Goal: Transaction & Acquisition: Book appointment/travel/reservation

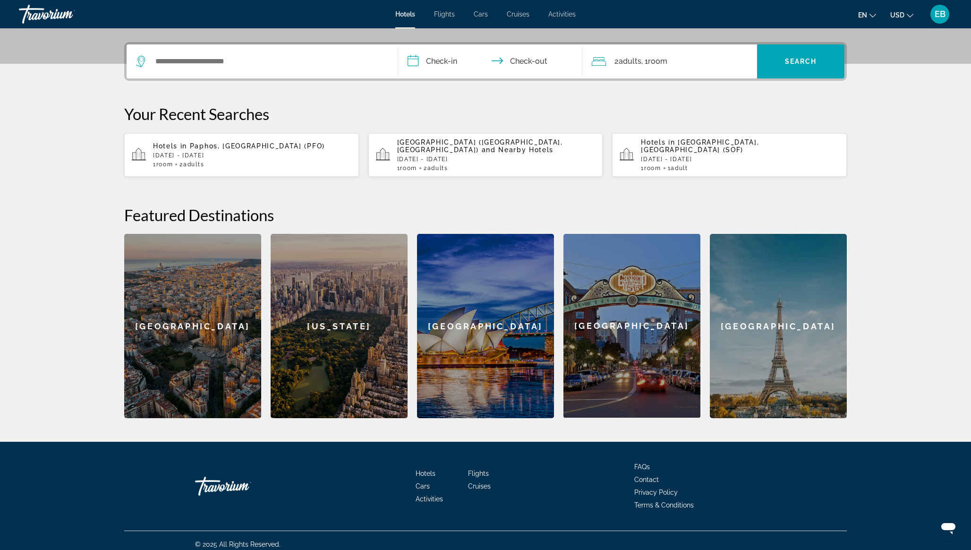
scroll to position [216, 0]
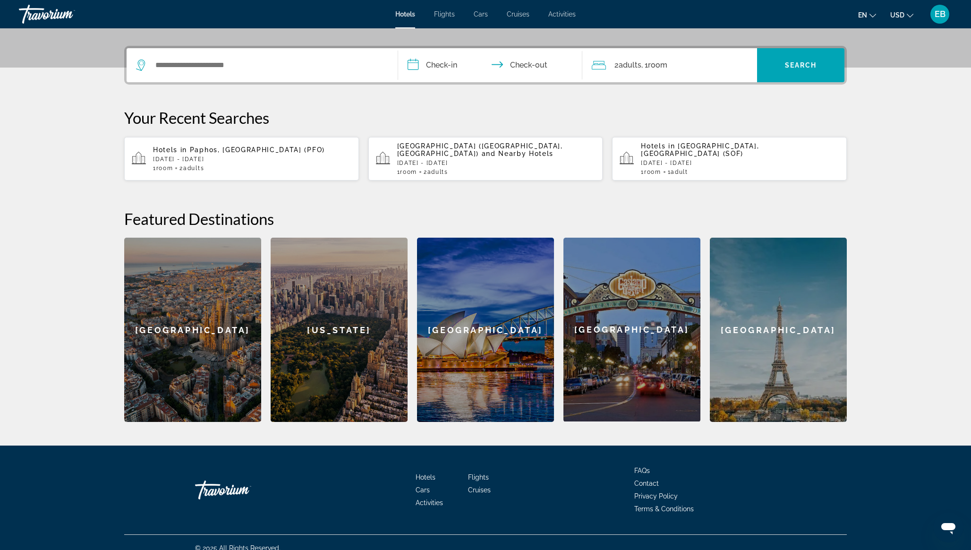
click at [602, 340] on div "[GEOGRAPHIC_DATA]" at bounding box center [632, 330] width 137 height 184
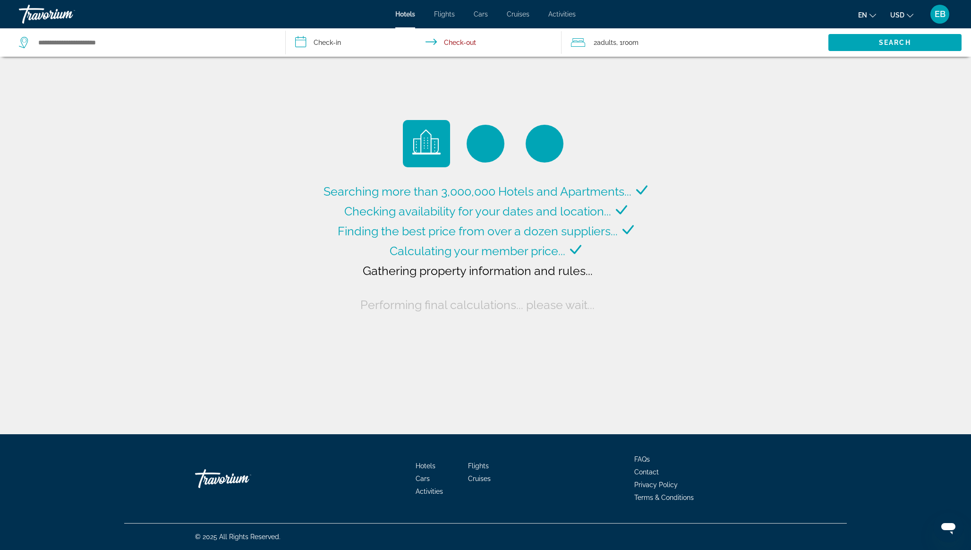
type input "**********"
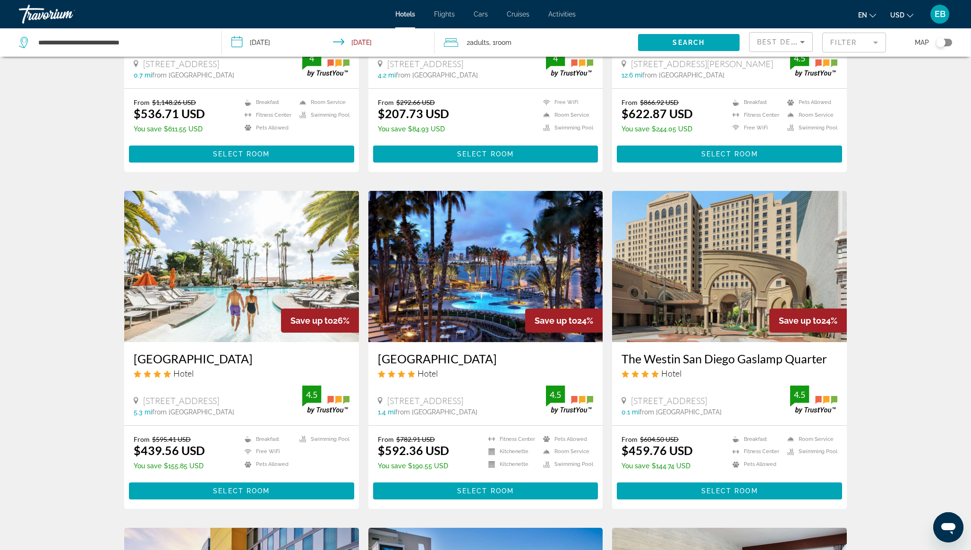
scroll to position [267, 0]
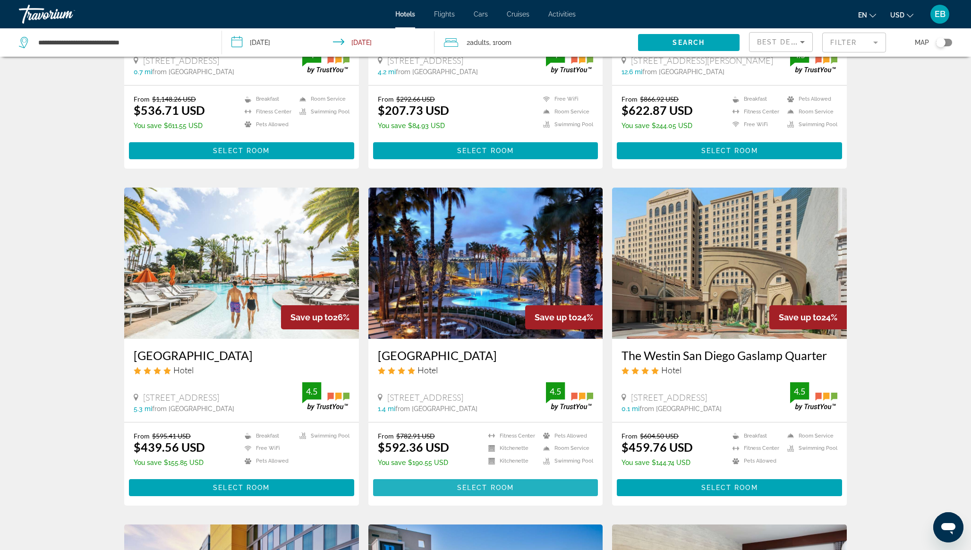
click at [478, 484] on span "Select Room" at bounding box center [485, 488] width 57 height 8
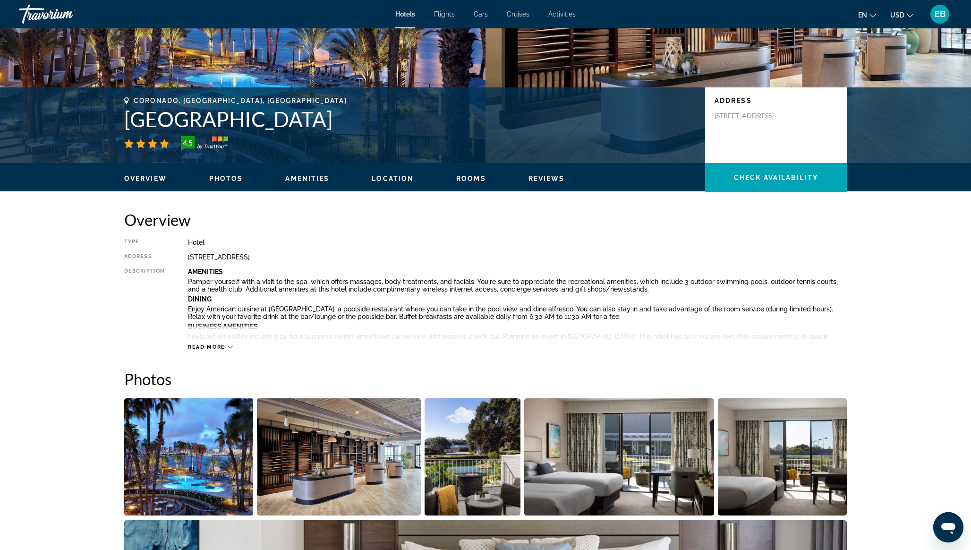
scroll to position [144, 0]
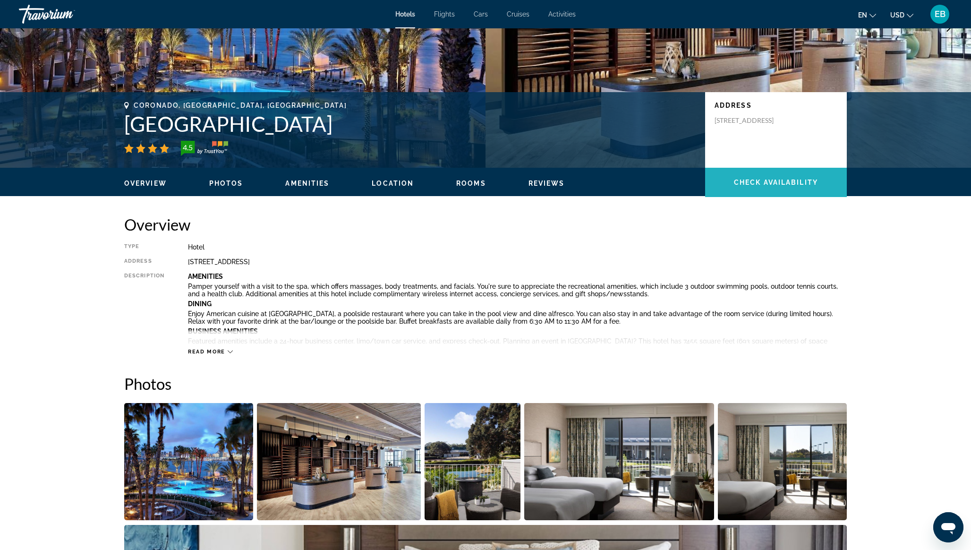
click at [735, 183] on span "Check Availability" at bounding box center [776, 183] width 84 height 8
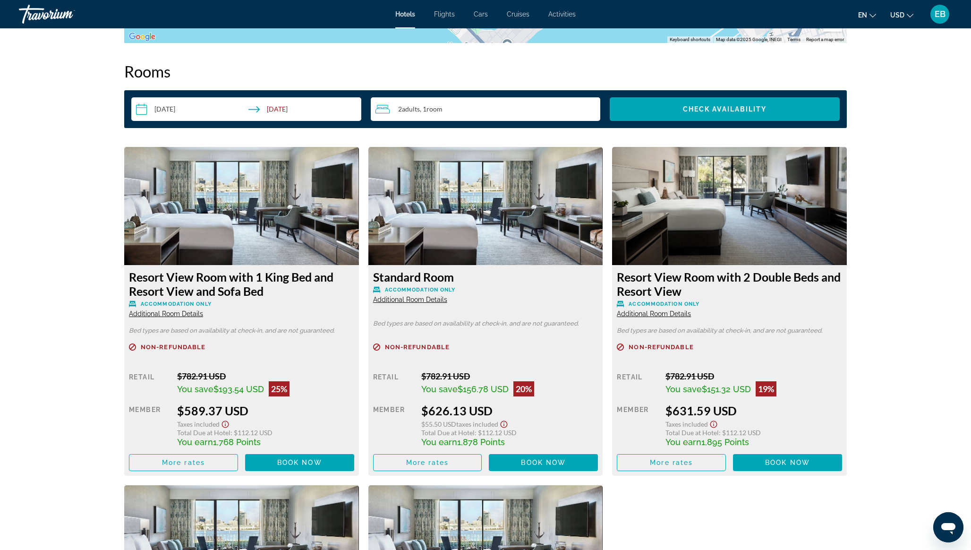
scroll to position [1198, 0]
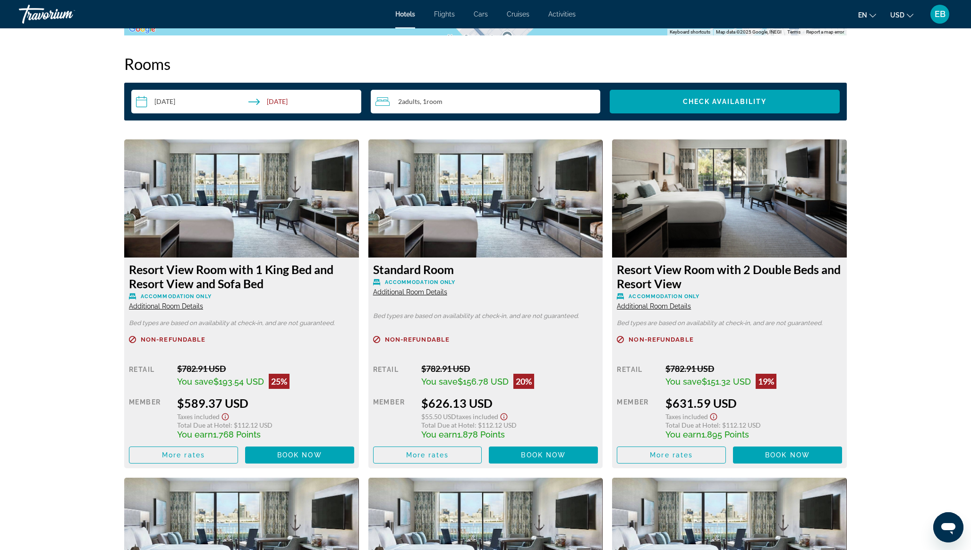
click at [144, 103] on input "**********" at bounding box center [248, 103] width 234 height 26
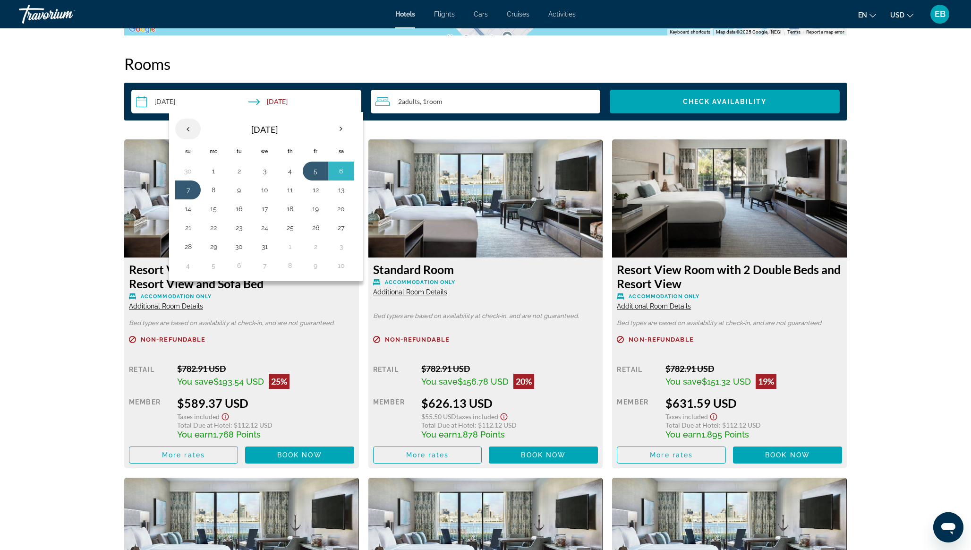
click at [191, 129] on th "Previous month" at bounding box center [188, 129] width 26 height 21
click at [340, 194] on button "11" at bounding box center [341, 189] width 15 height 13
click at [190, 208] on button "12" at bounding box center [187, 208] width 15 height 13
type input "**********"
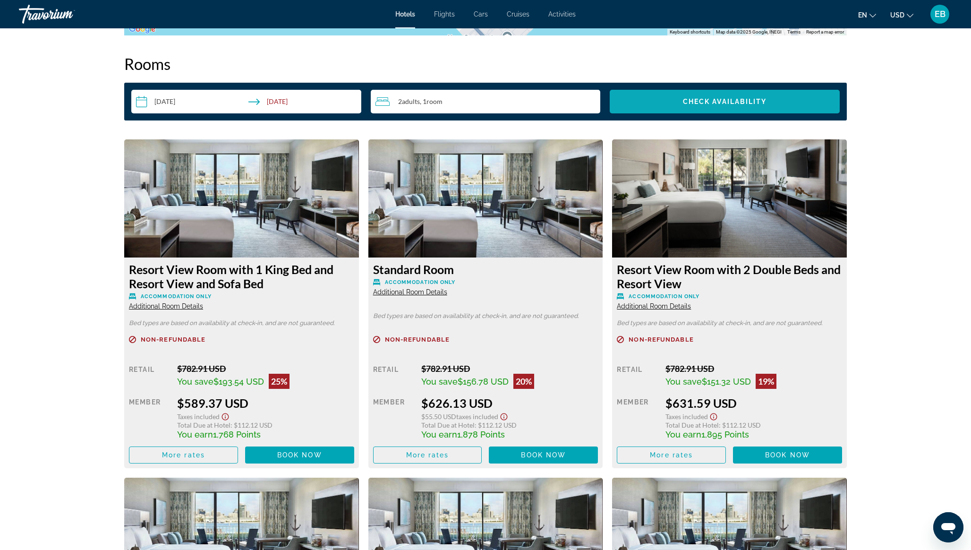
click at [656, 100] on span "Search widget" at bounding box center [725, 101] width 230 height 23
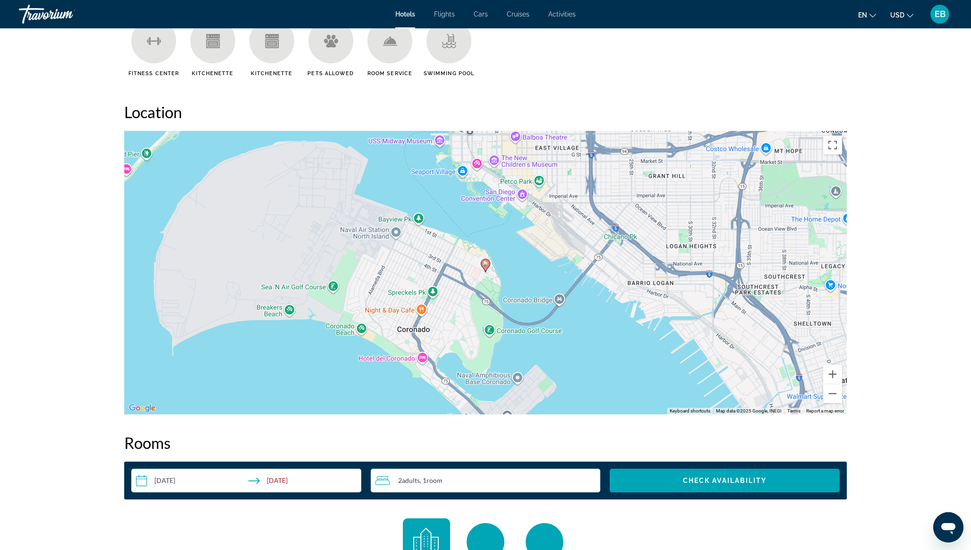
scroll to position [800, 0]
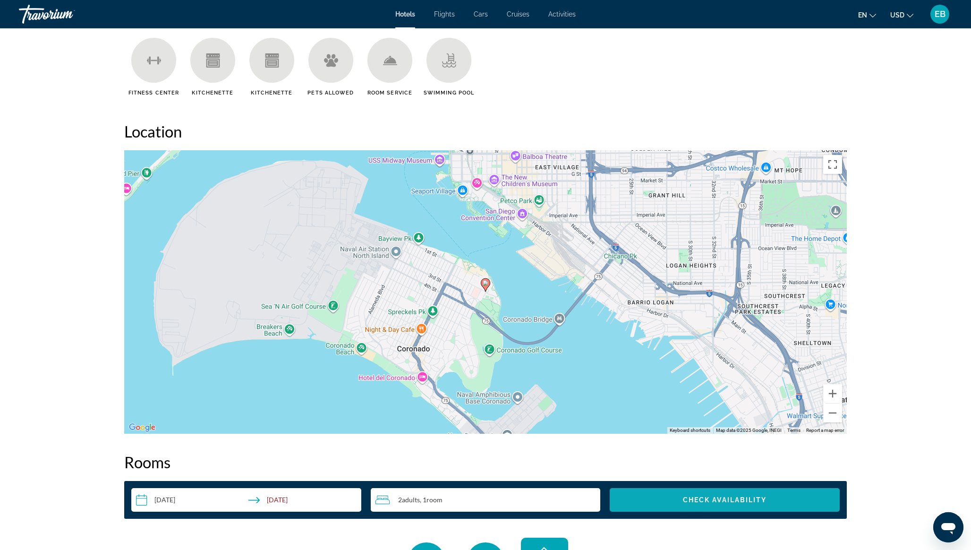
click at [670, 501] on span "Search widget" at bounding box center [725, 500] width 230 height 23
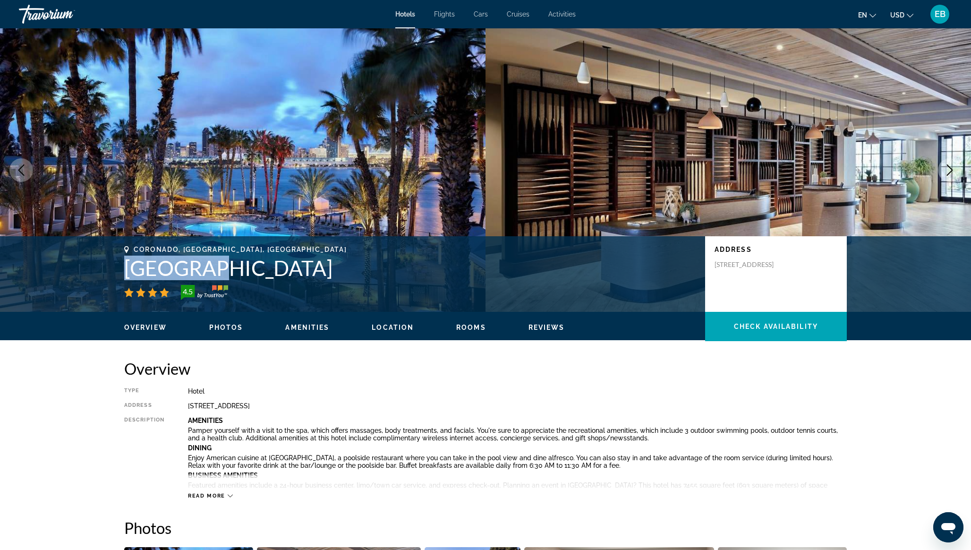
drag, startPoint x: 126, startPoint y: 271, endPoint x: 210, endPoint y: 273, distance: 83.7
click at [210, 273] on h1 "[GEOGRAPHIC_DATA]" at bounding box center [410, 268] width 572 height 25
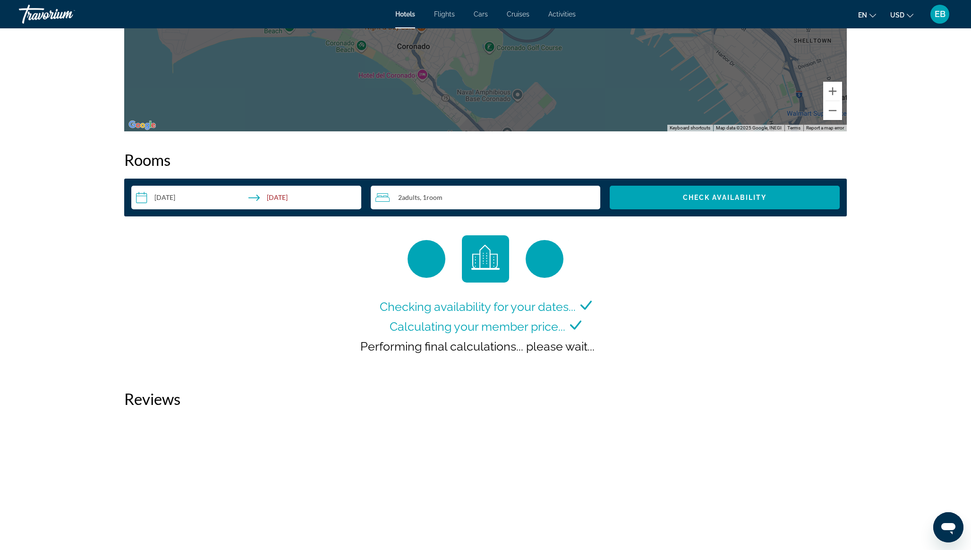
scroll to position [1122, 0]
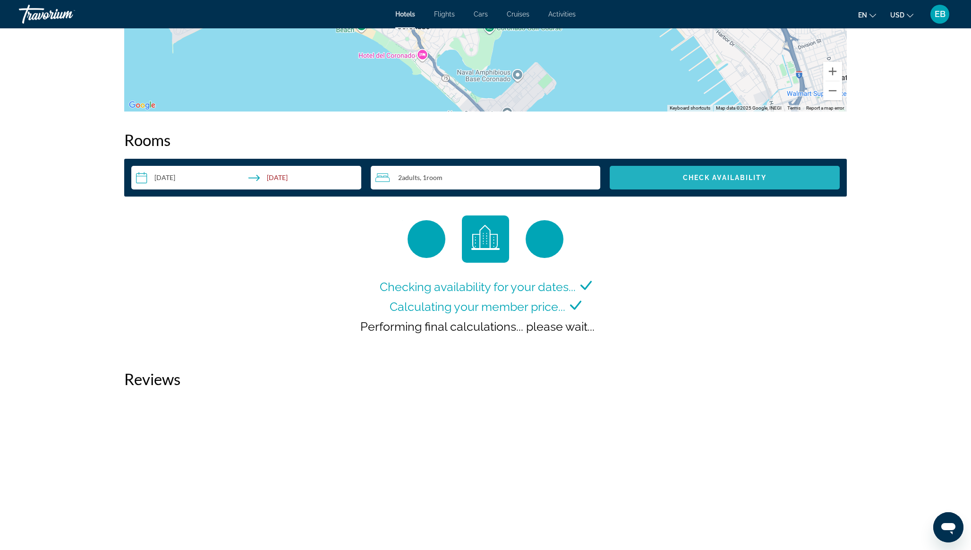
click at [714, 174] on span "Check Availability" at bounding box center [725, 178] width 84 height 8
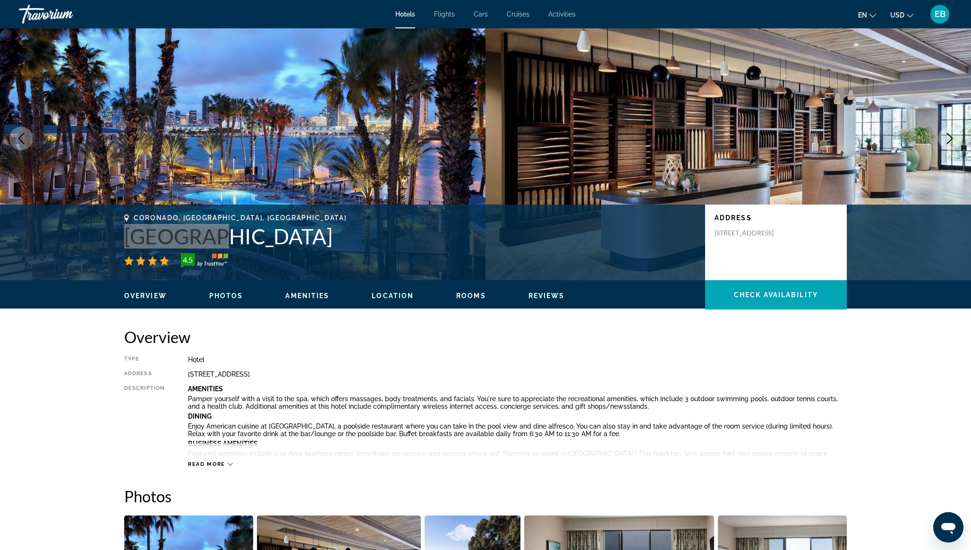
scroll to position [22, 0]
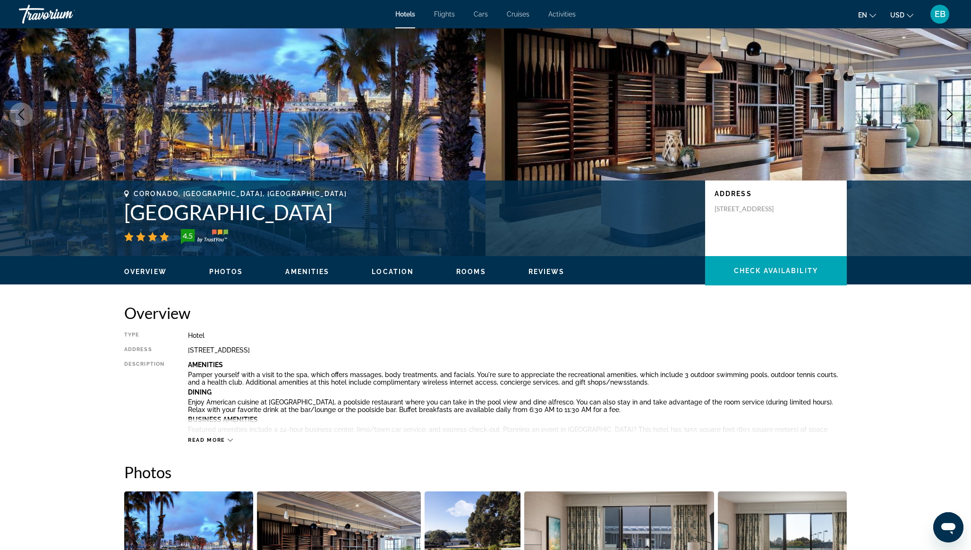
scroll to position [54, 0]
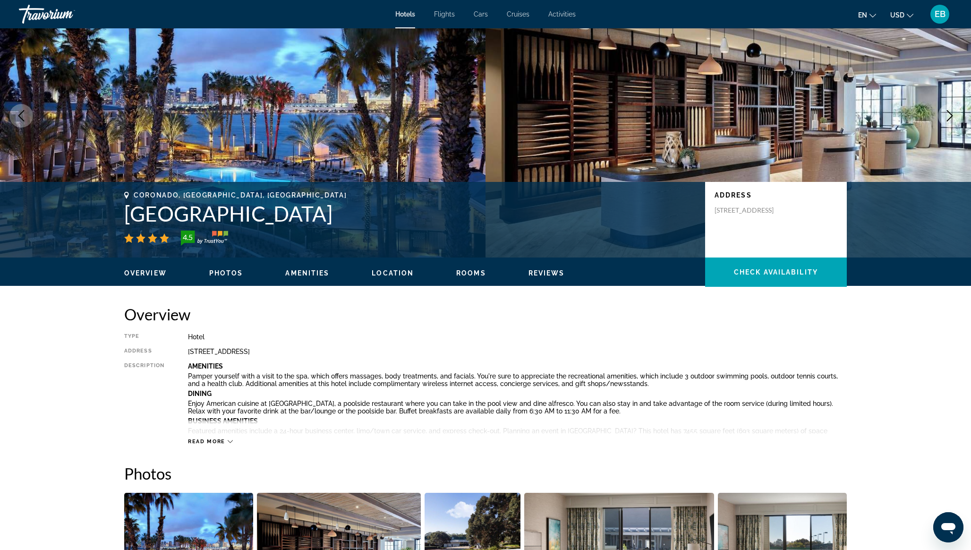
click at [195, 208] on h1 "[GEOGRAPHIC_DATA]" at bounding box center [410, 213] width 572 height 25
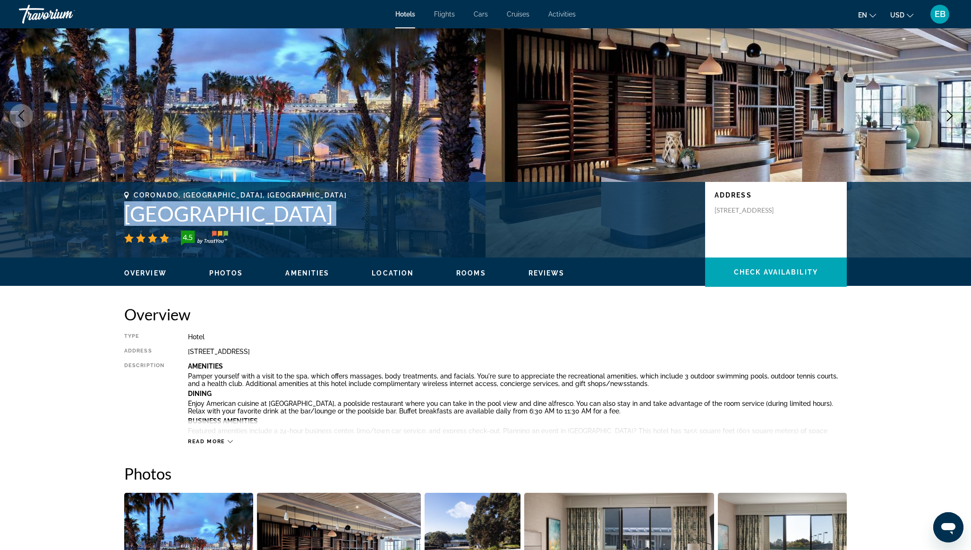
click at [195, 208] on h1 "[GEOGRAPHIC_DATA]" at bounding box center [410, 213] width 572 height 25
copy div "[GEOGRAPHIC_DATA]"
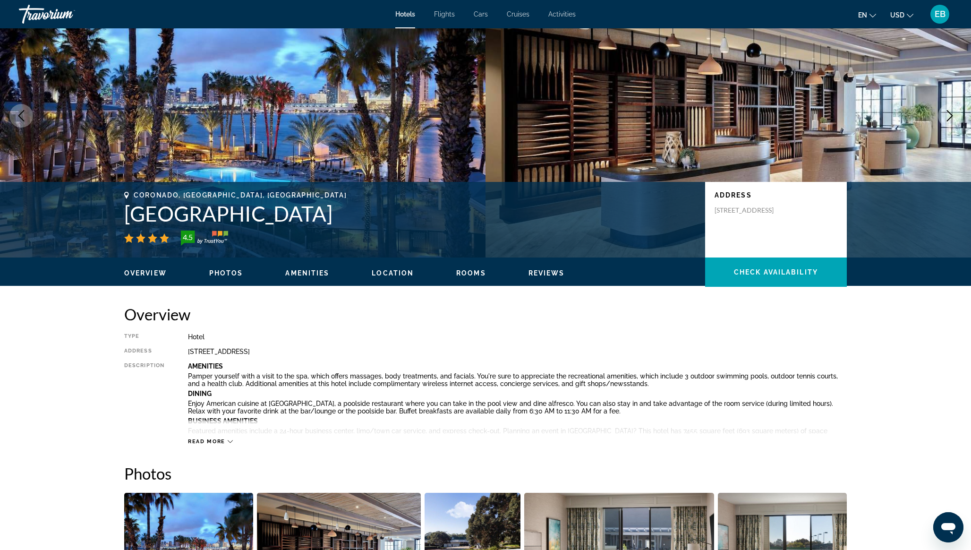
click at [297, 324] on div "Overview Type Hotel Address [STREET_ADDRESS] Description Amenities Pamper yours…" at bounding box center [485, 375] width 723 height 140
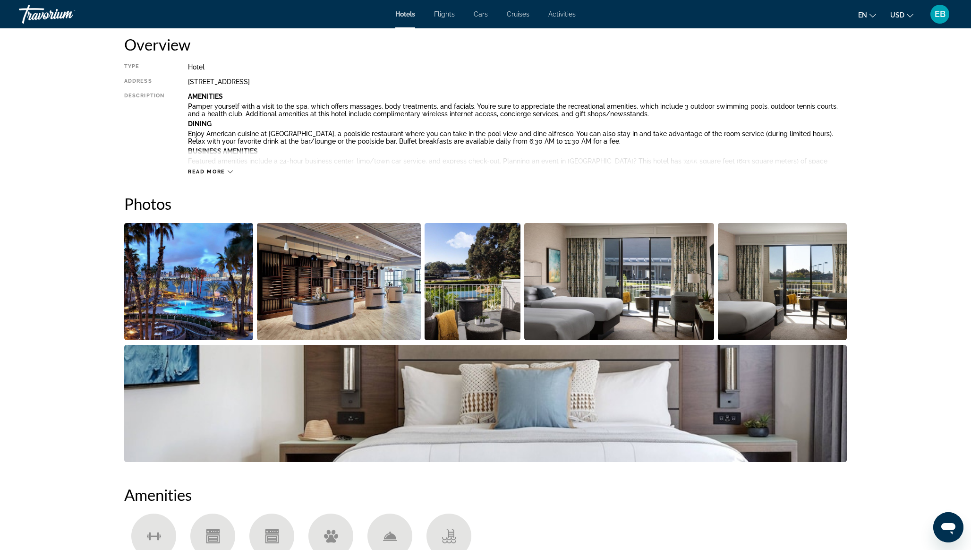
scroll to position [0, 0]
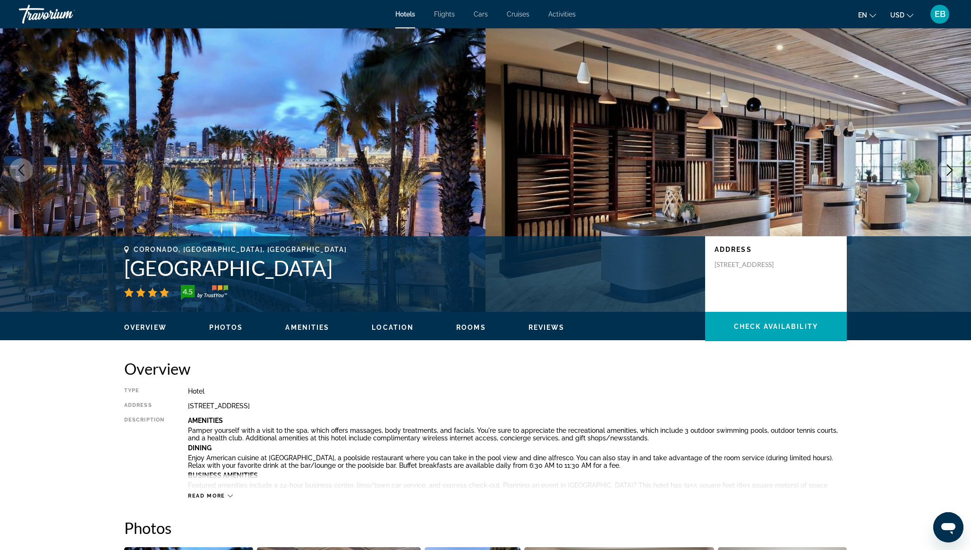
drag, startPoint x: 126, startPoint y: 266, endPoint x: 358, endPoint y: 258, distance: 232.6
click at [359, 258] on h1 "[GEOGRAPHIC_DATA]" at bounding box center [410, 268] width 572 height 25
copy h1 "[GEOGRAPHIC_DATA]"
click at [906, 16] on button "USD USD ($) MXN (Mex$) CAD (Can$) GBP (£) EUR (€) AUD (A$) NZD (NZ$) CNY (CN¥)" at bounding box center [902, 15] width 23 height 14
click at [887, 62] on button "CAD (Can$)" at bounding box center [883, 62] width 47 height 12
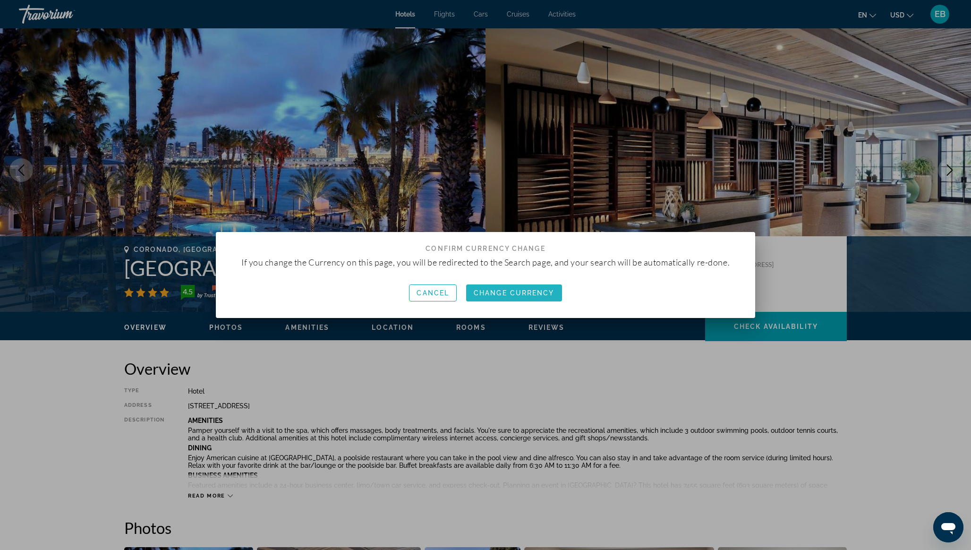
click at [528, 291] on span "Change Currency" at bounding box center [514, 293] width 81 height 8
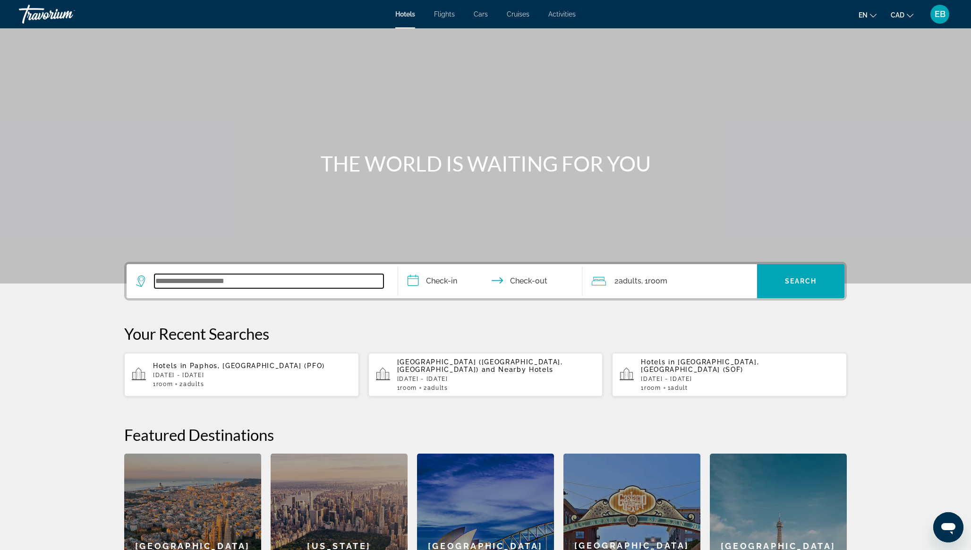
click at [325, 284] on input "Search widget" at bounding box center [269, 281] width 229 height 14
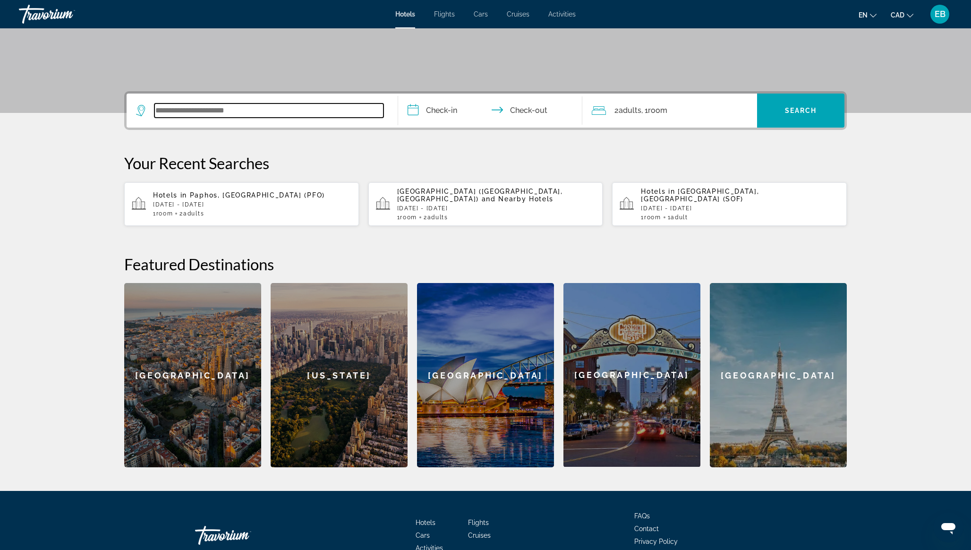
scroll to position [220, 0]
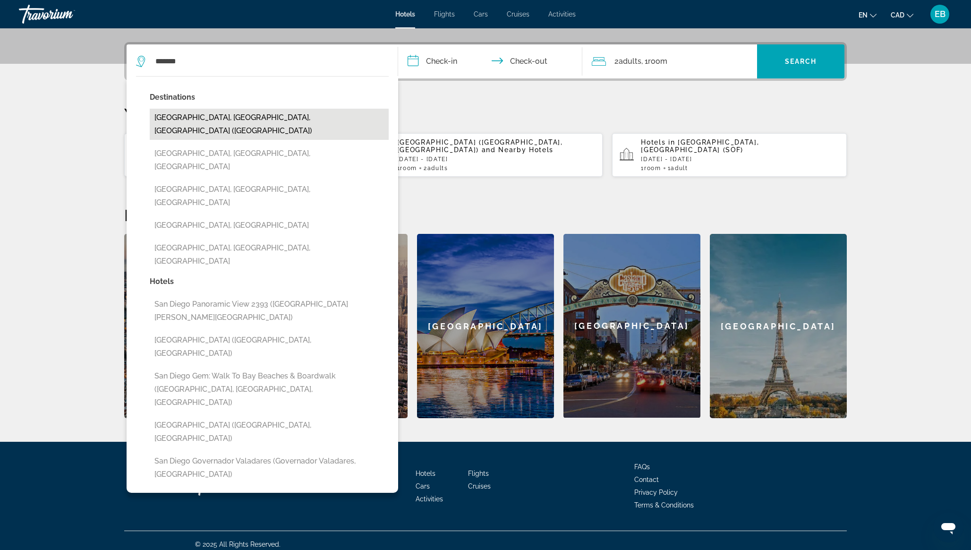
click at [258, 115] on button "[GEOGRAPHIC_DATA], [GEOGRAPHIC_DATA], [GEOGRAPHIC_DATA] ([GEOGRAPHIC_DATA])" at bounding box center [269, 124] width 239 height 31
type input "**********"
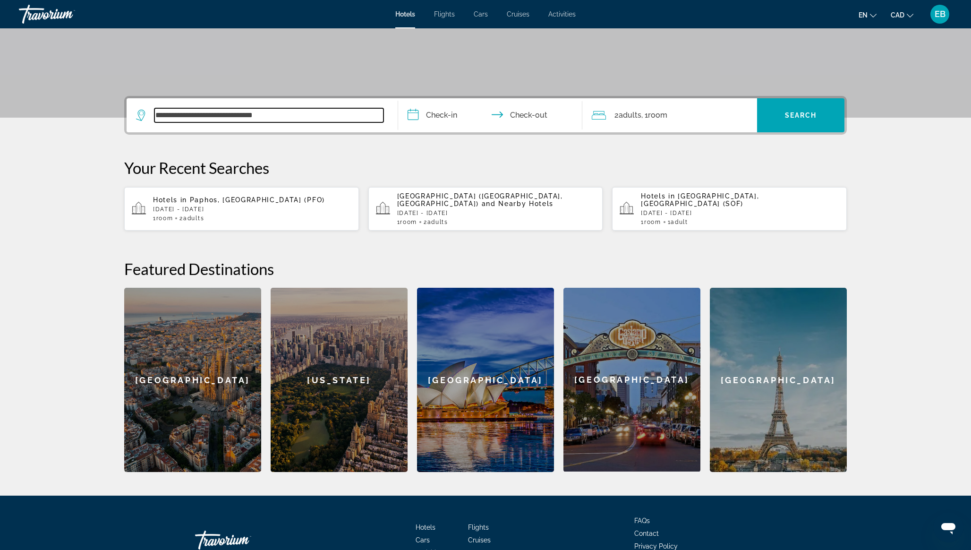
scroll to position [139, 0]
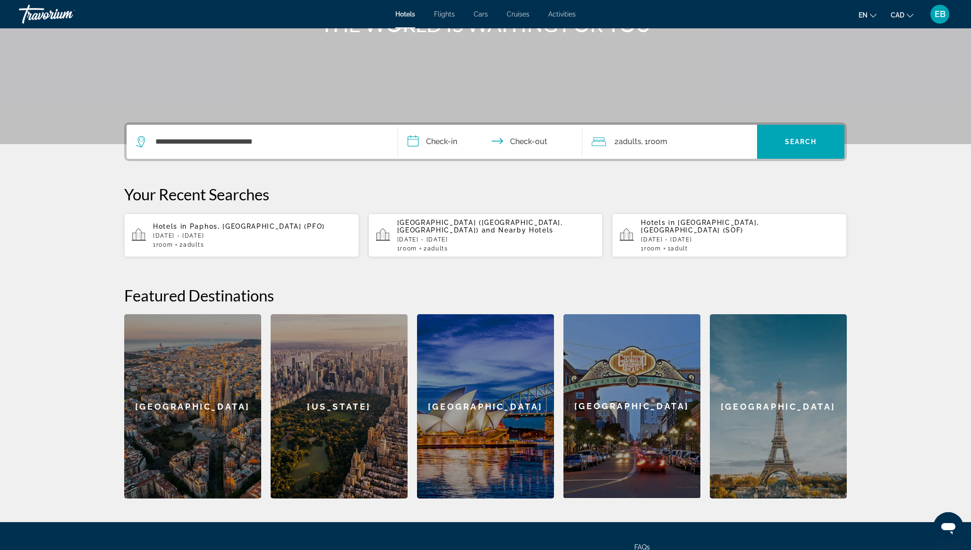
click at [516, 145] on input "**********" at bounding box center [492, 143] width 188 height 37
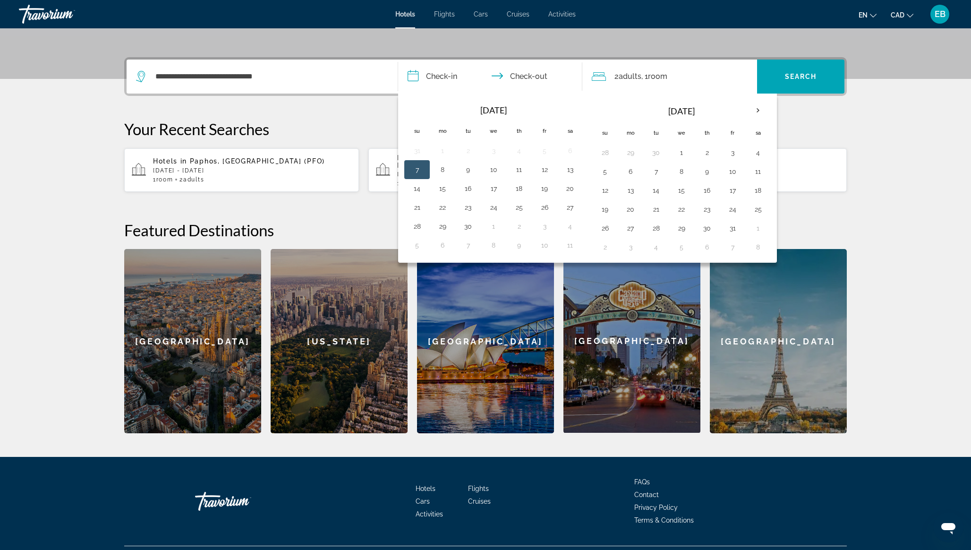
scroll to position [220, 0]
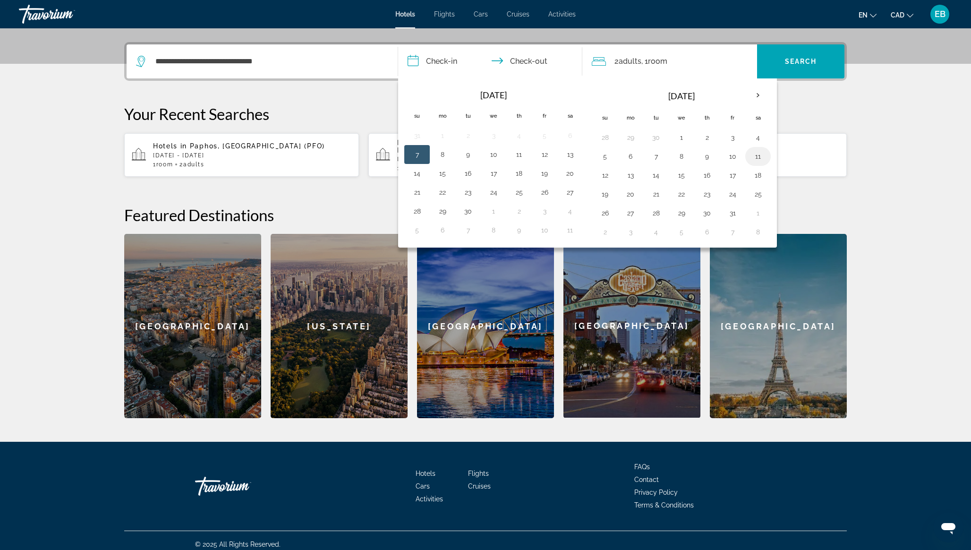
click at [760, 158] on button "11" at bounding box center [758, 156] width 15 height 13
click at [608, 173] on button "12" at bounding box center [605, 175] width 15 height 13
type input "**********"
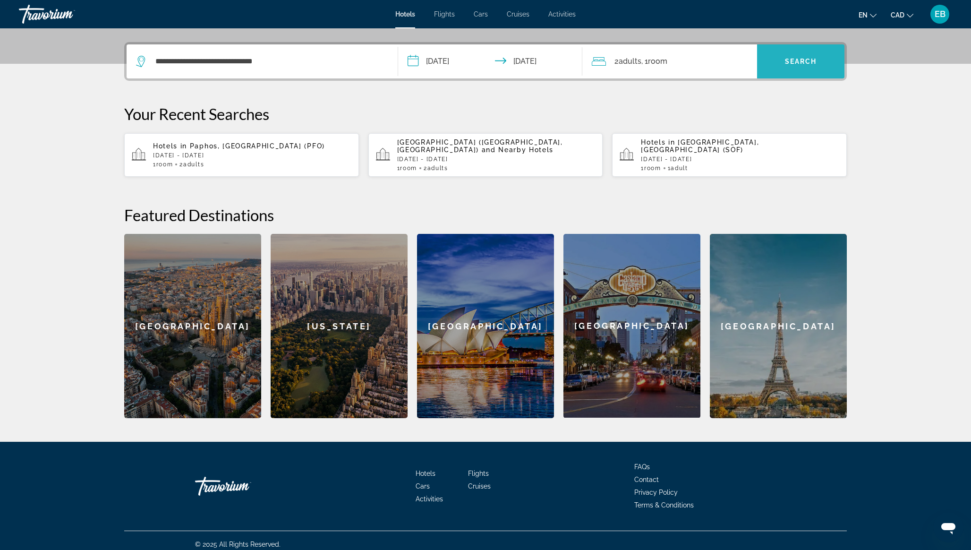
click at [802, 59] on span "Search" at bounding box center [801, 62] width 32 height 8
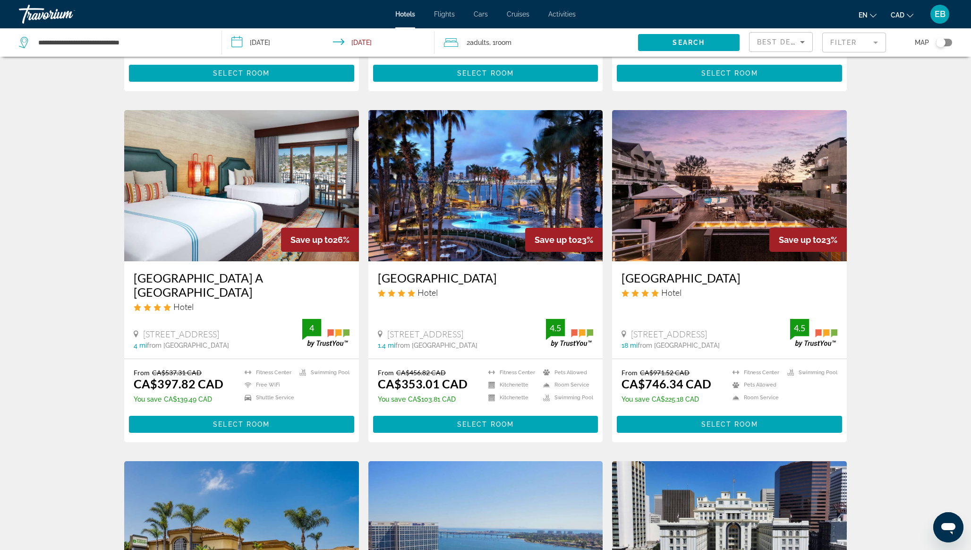
scroll to position [331, 0]
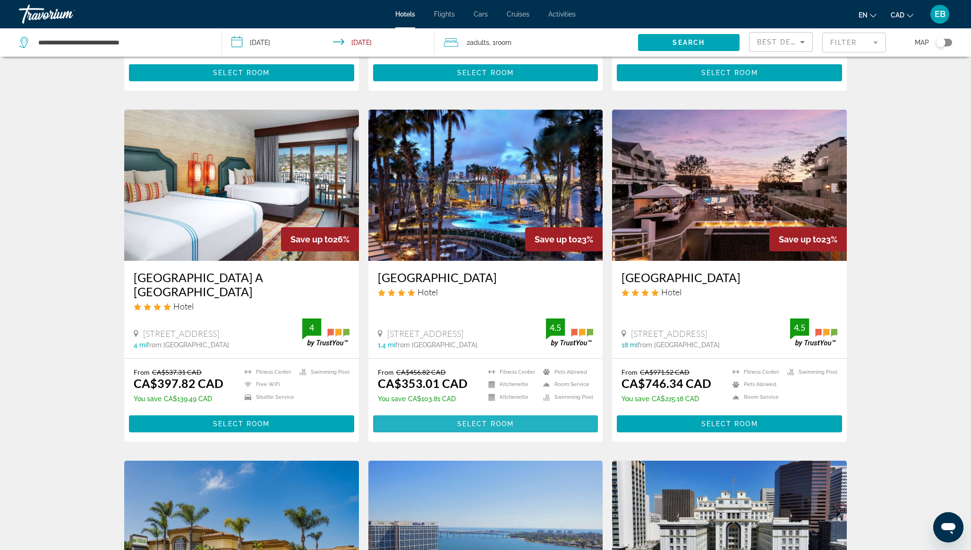
click at [503, 426] on span "Select Room" at bounding box center [485, 424] width 57 height 8
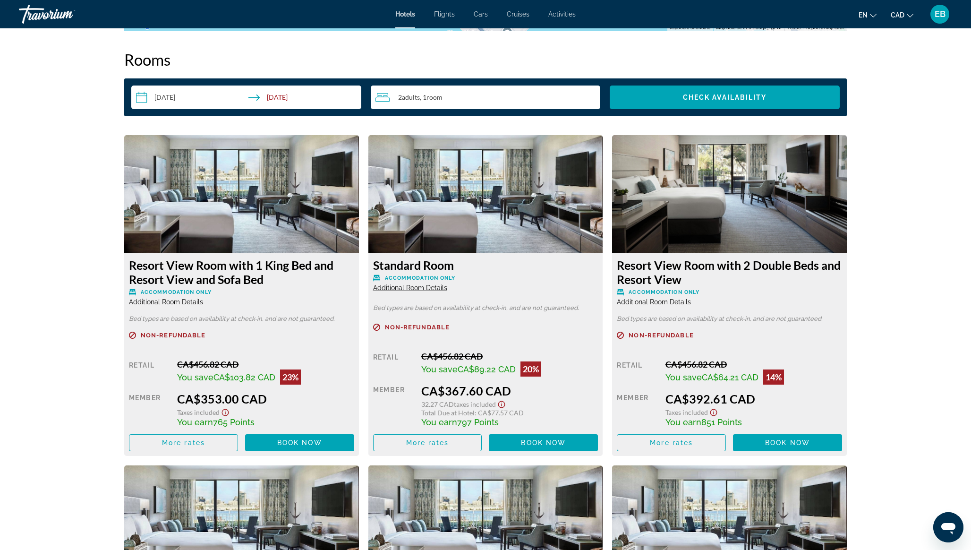
scroll to position [1203, 0]
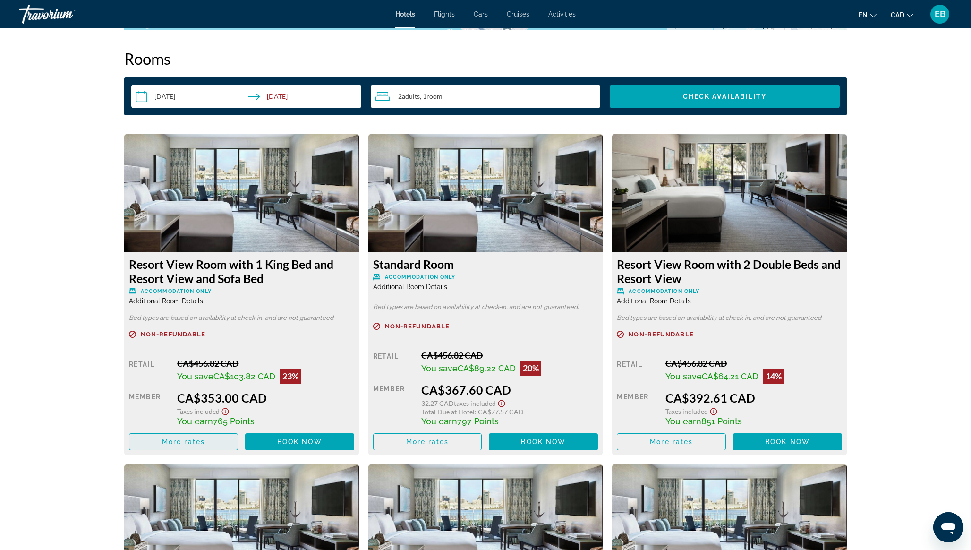
click at [191, 440] on span "More rates" at bounding box center [183, 442] width 43 height 8
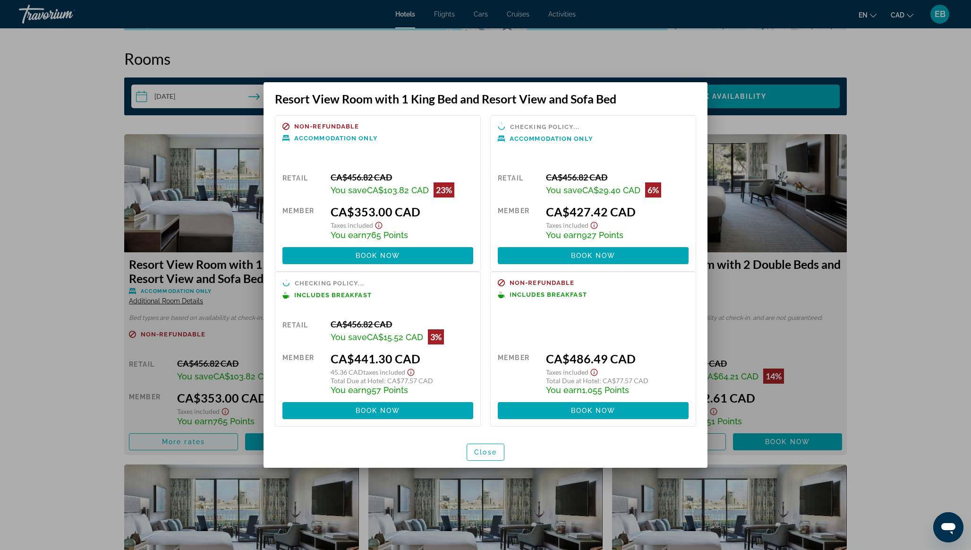
scroll to position [0, 0]
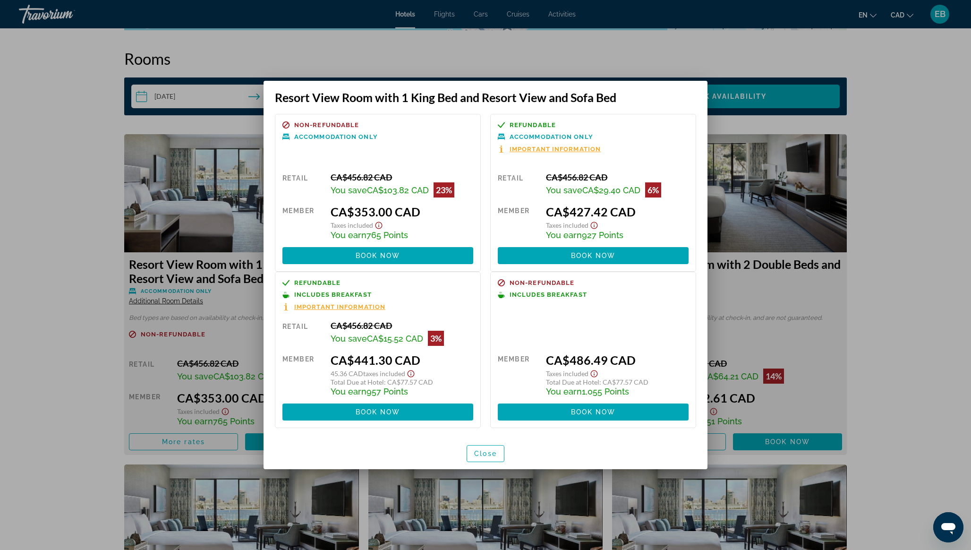
click at [357, 308] on span "Important Information" at bounding box center [339, 307] width 91 height 6
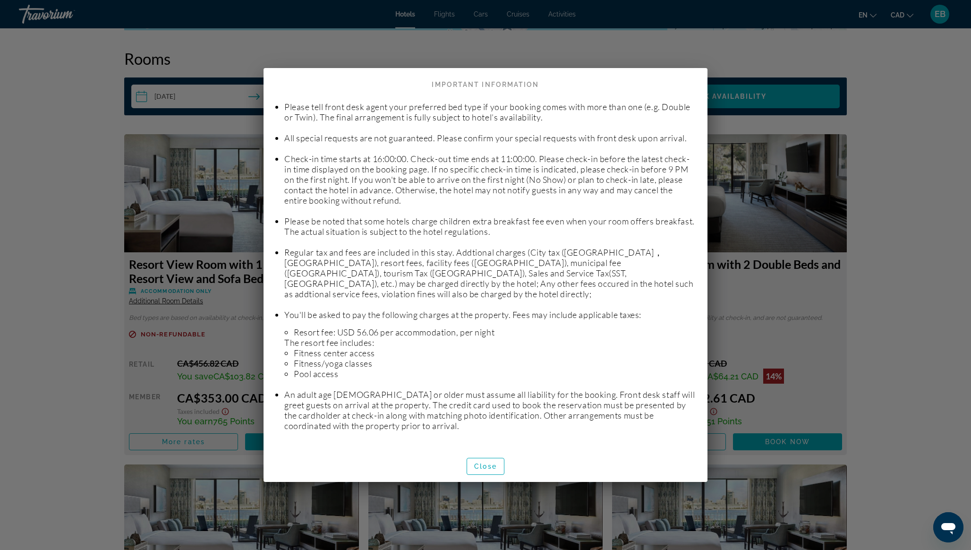
scroll to position [51, 0]
click at [481, 465] on span "Close" at bounding box center [485, 467] width 23 height 8
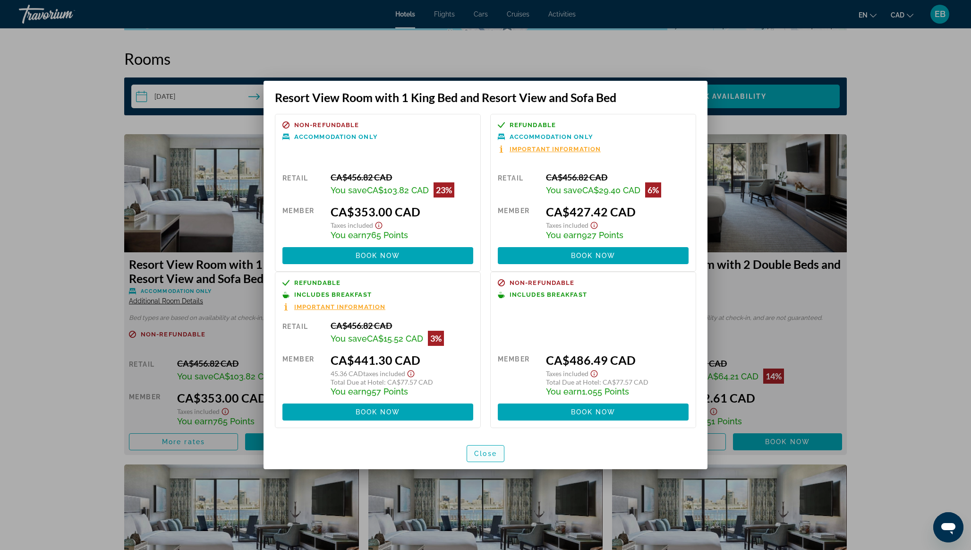
click at [482, 455] on span "Close" at bounding box center [485, 454] width 23 height 8
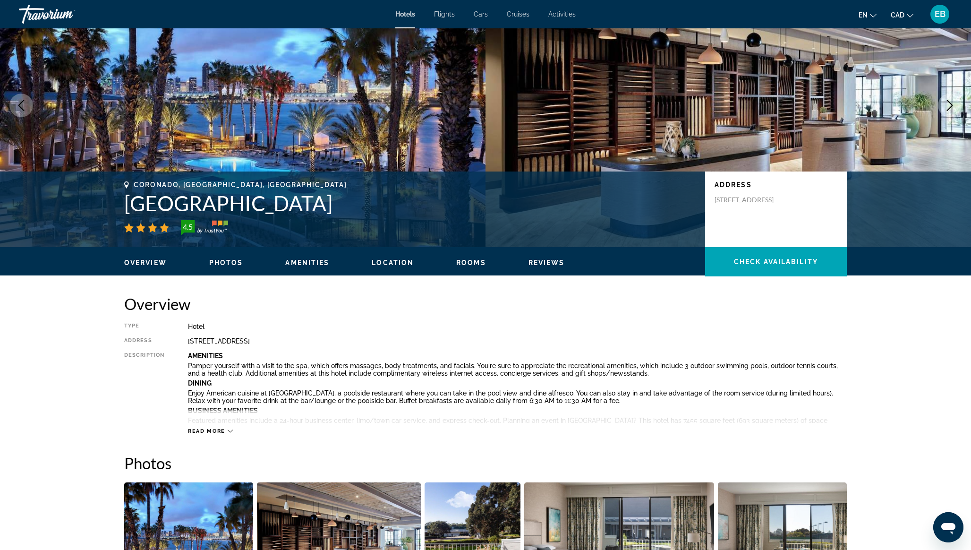
scroll to position [0, 0]
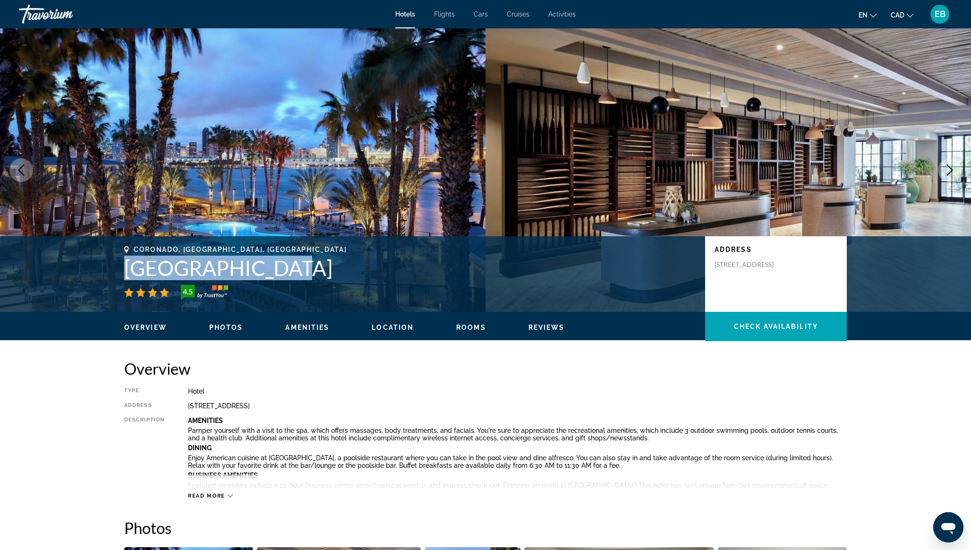
drag, startPoint x: 125, startPoint y: 269, endPoint x: 273, endPoint y: 269, distance: 147.9
click at [273, 269] on h1 "[GEOGRAPHIC_DATA]" at bounding box center [410, 268] width 572 height 25
copy h1 "[GEOGRAPHIC_DATA]"
click at [284, 284] on div "Coronado, [GEOGRAPHIC_DATA], [GEOGRAPHIC_DATA] [GEOGRAPHIC_DATA] 4.5" at bounding box center [410, 273] width 572 height 54
drag, startPoint x: 127, startPoint y: 270, endPoint x: 472, endPoint y: 259, distance: 345.6
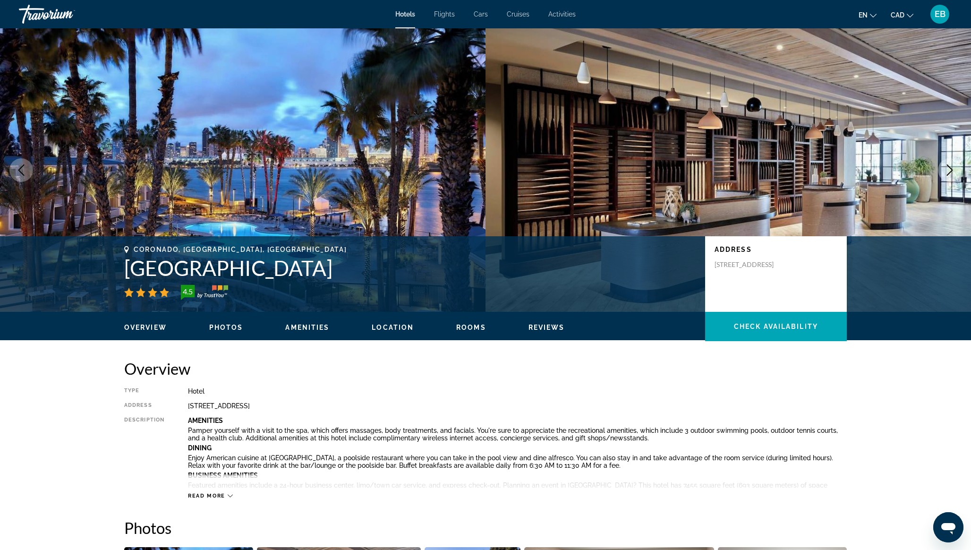
click at [472, 259] on h1 "[GEOGRAPHIC_DATA]" at bounding box center [410, 268] width 572 height 25
copy h1 "[GEOGRAPHIC_DATA]"
